Goal: Task Accomplishment & Management: Manage account settings

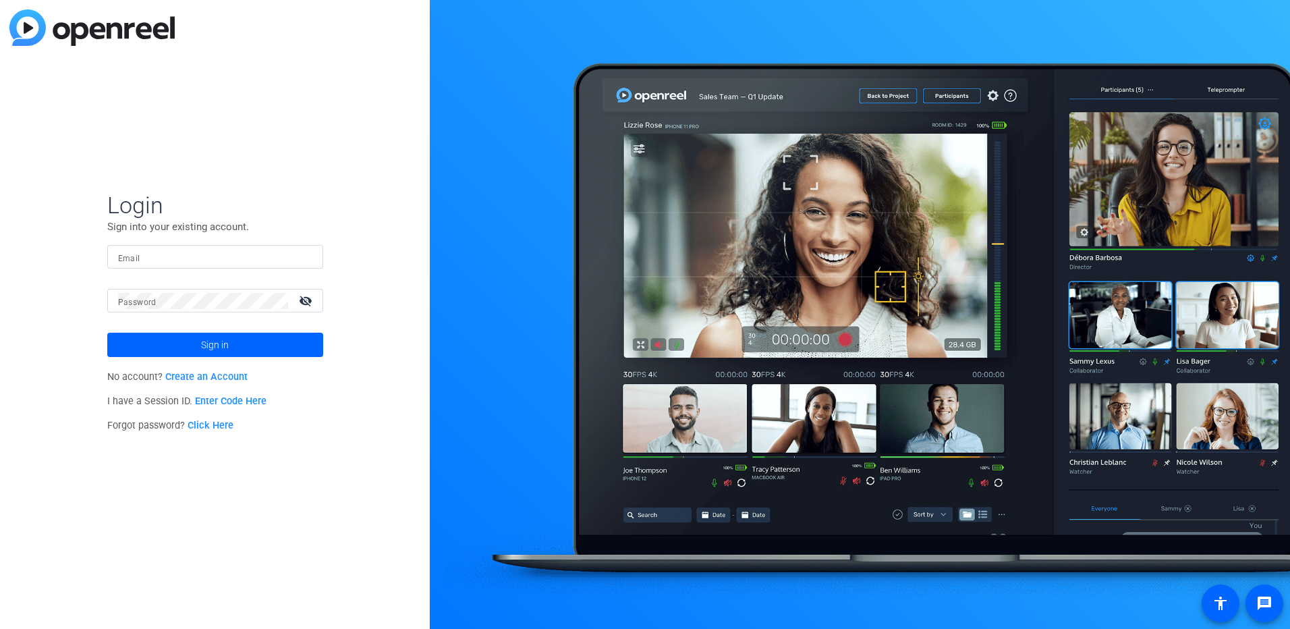
click at [148, 255] on input "Email" at bounding box center [215, 257] width 194 height 16
click at [151, 304] on mat-label "Password" at bounding box center [137, 302] width 38 height 9
drag, startPoint x: 204, startPoint y: 255, endPoint x: 53, endPoint y: 258, distance: 151.8
click at [53, 258] on div "Login Sign into your existing account. Email [PERSON_NAME][EMAIL_ADDRESS][PERSO…" at bounding box center [215, 314] width 430 height 629
click at [107, 333] on button "Sign in" at bounding box center [215, 345] width 216 height 24
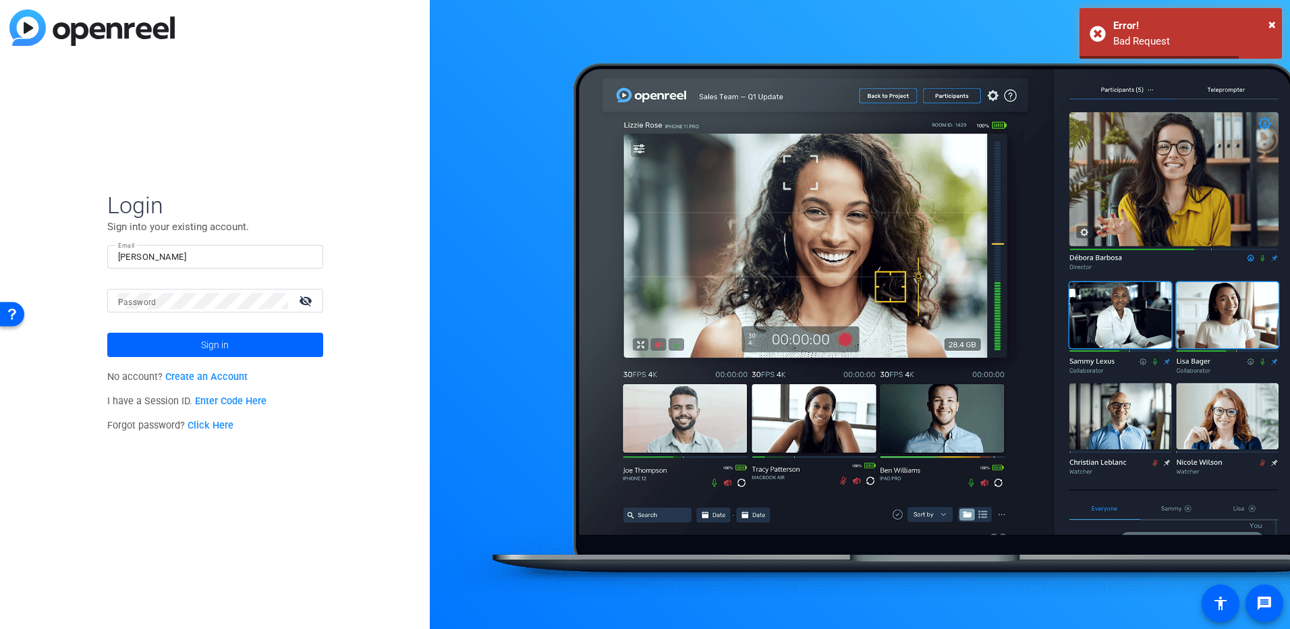
click at [163, 256] on input "[PERSON_NAME]" at bounding box center [215, 257] width 194 height 16
type input "[PERSON_NAME][EMAIL_ADDRESS][PERSON_NAME][DOMAIN_NAME]"
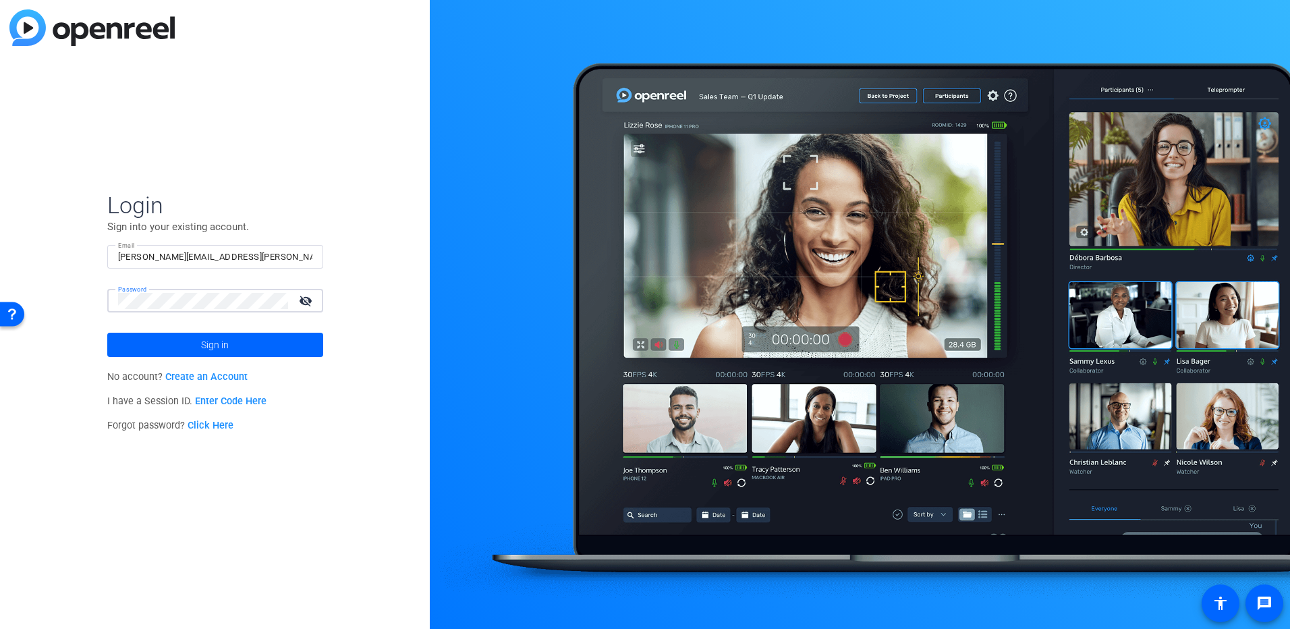
click at [107, 333] on button "Sign in" at bounding box center [215, 345] width 216 height 24
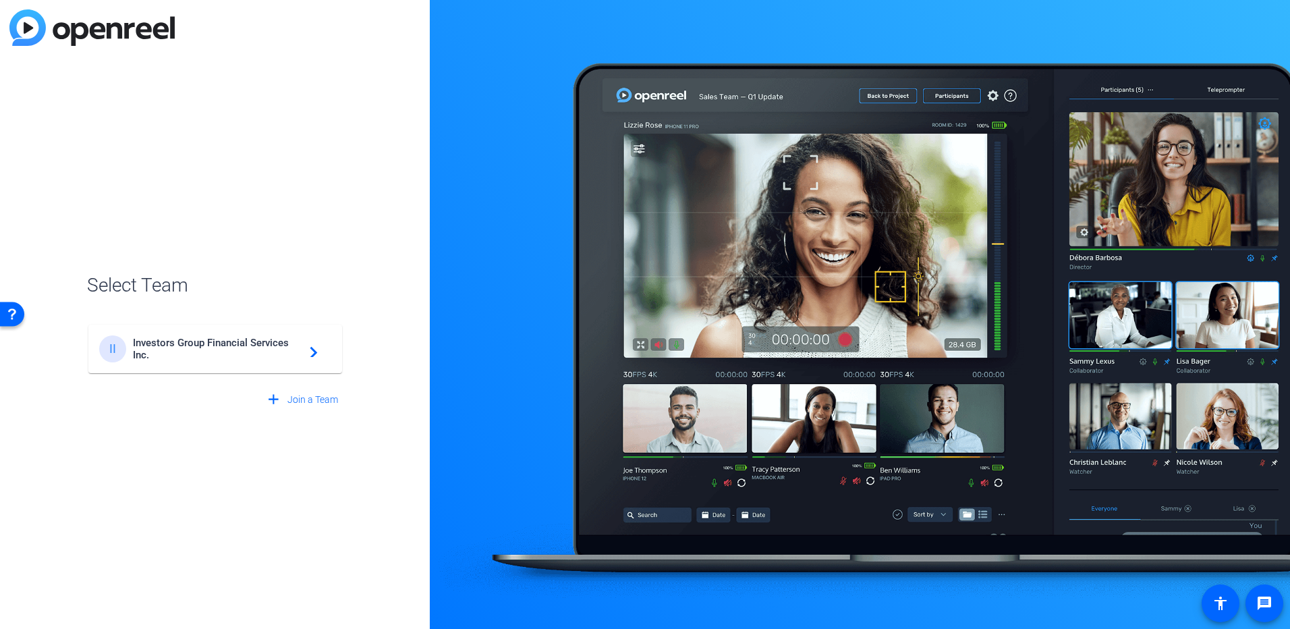
click at [251, 349] on span "Investors Group Financial Services Inc." at bounding box center [217, 349] width 169 height 24
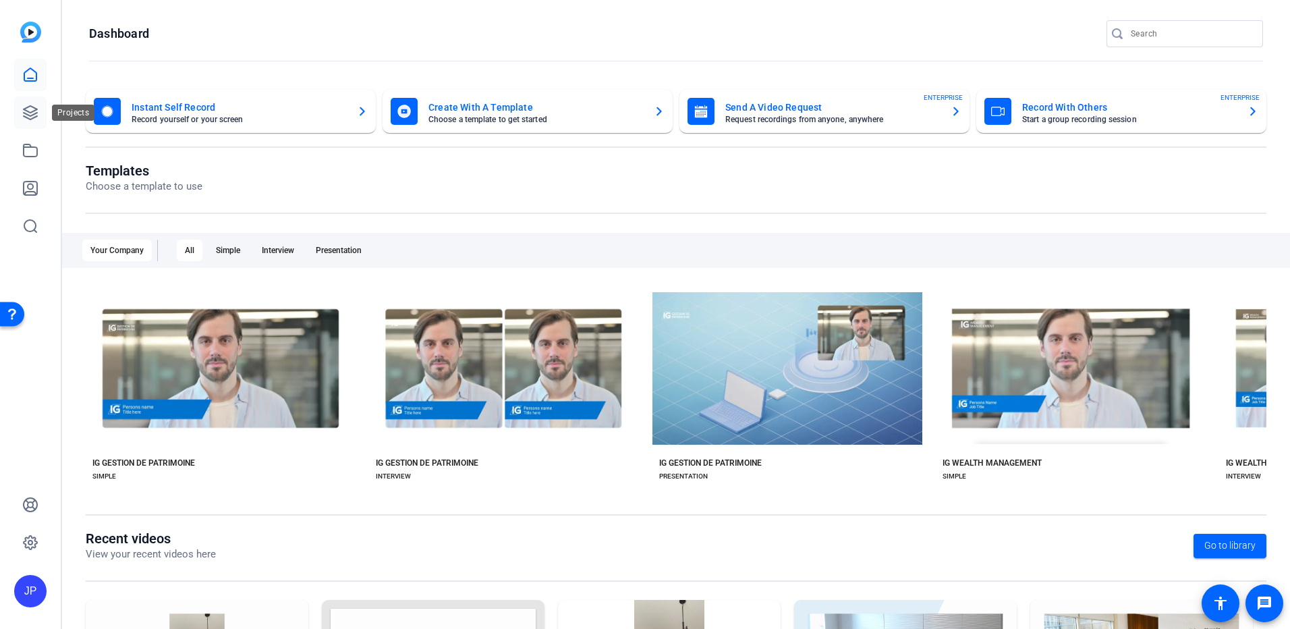
click at [33, 115] on icon at bounding box center [30, 112] width 13 height 13
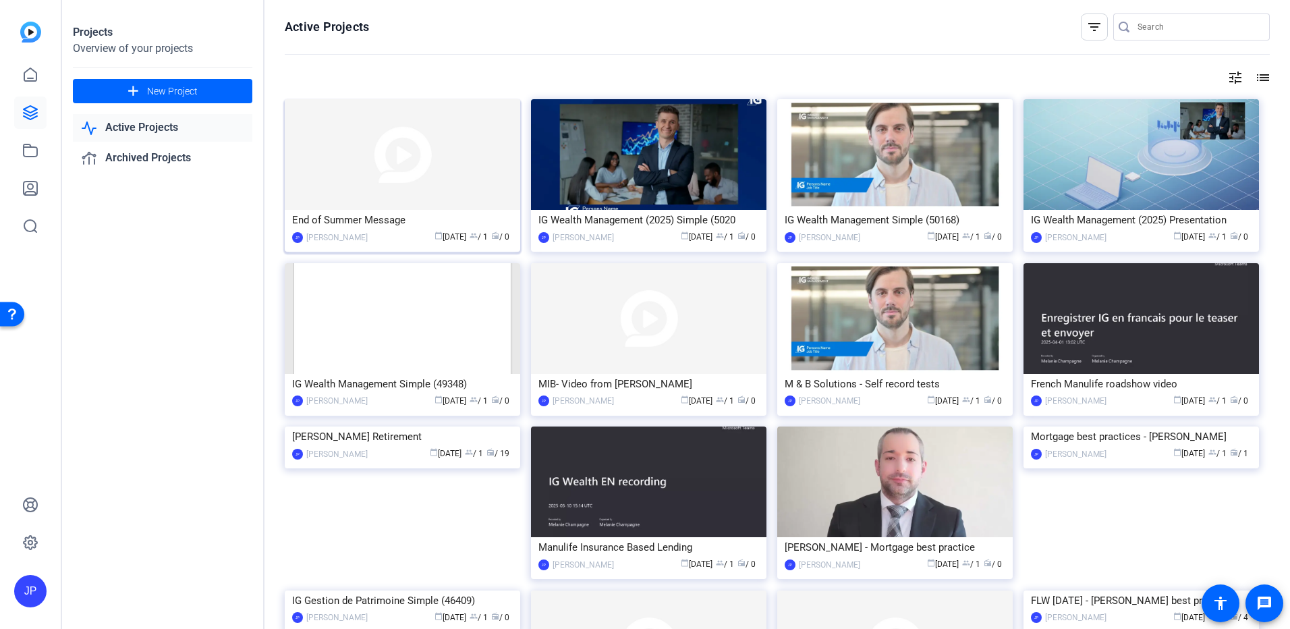
click at [447, 192] on img at bounding box center [402, 154] width 235 height 111
